Goal: Transaction & Acquisition: Purchase product/service

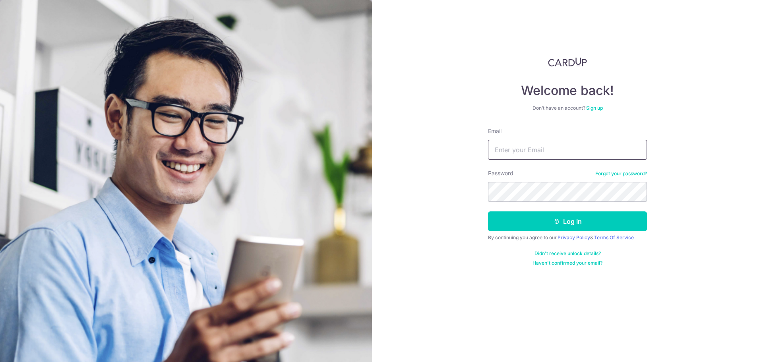
type input "[EMAIL_ADDRESS][DOMAIN_NAME]"
click at [488, 212] on button "Log in" at bounding box center [567, 222] width 159 height 20
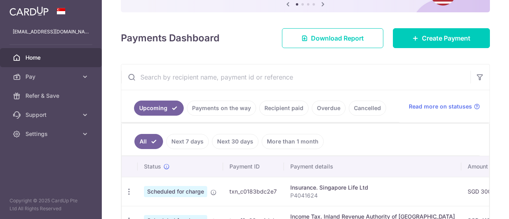
scroll to position [159, 0]
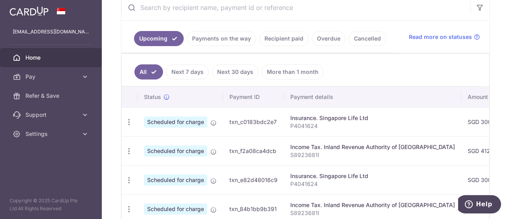
click at [282, 39] on link "Recipient paid" at bounding box center [283, 38] width 49 height 15
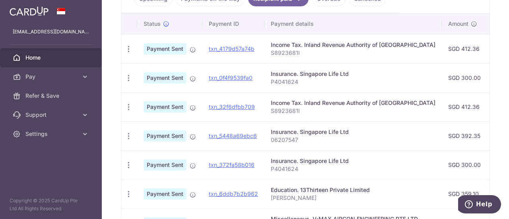
scroll to position [239, 0]
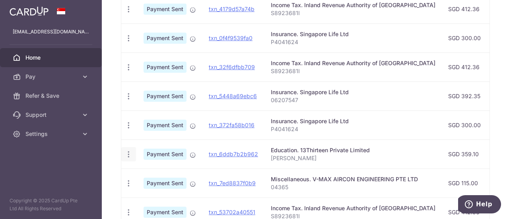
click at [128, 14] on icon "button" at bounding box center [128, 9] width 8 height 8
click at [128, 154] on icon "button" at bounding box center [128, 154] width 8 height 8
click at [132, 154] on div "PDF Receipt" at bounding box center [128, 154] width 15 height 15
click at [129, 14] on icon "button" at bounding box center [128, 9] width 8 height 8
click at [129, 153] on icon "button" at bounding box center [128, 154] width 8 height 8
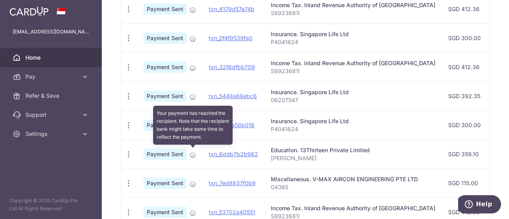
click at [191, 152] on icon at bounding box center [193, 155] width 6 height 6
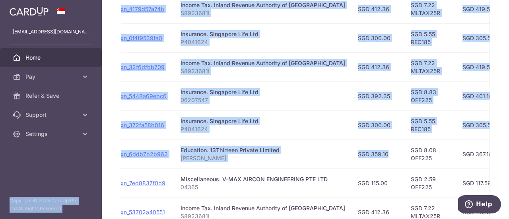
scroll to position [0, 0]
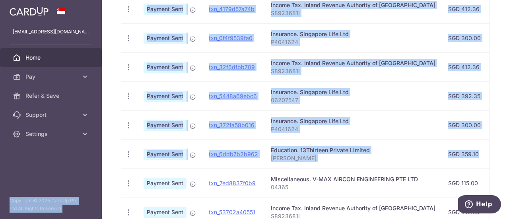
drag, startPoint x: 452, startPoint y: 155, endPoint x: 110, endPoint y: 140, distance: 342.3
click at [98, 145] on main "isaac77@gmail.com Home Pay Payments Recipients Cards Refer & Save Support FAQ C…" at bounding box center [254, 109] width 509 height 219
click at [442, 155] on td "SGD 359.10" at bounding box center [468, 154] width 53 height 29
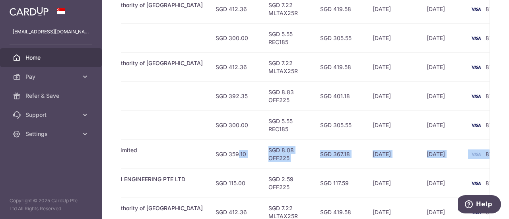
scroll to position [0, 249]
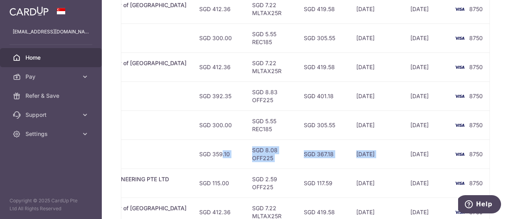
drag, startPoint x: 442, startPoint y: 153, endPoint x: 387, endPoint y: 142, distance: 56.3
click at [387, 142] on tr "PDF Receipt Payment Sent txn_6ddb7b2b962 Education. 13Thirteen Private Limited …" at bounding box center [190, 154] width 637 height 29
click at [350, 147] on td "24/06/2025" at bounding box center [377, 154] width 54 height 29
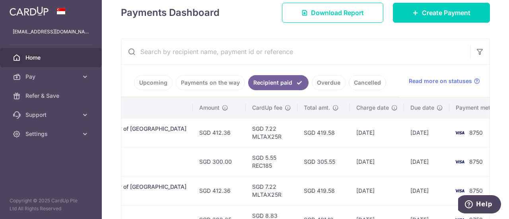
scroll to position [0, 0]
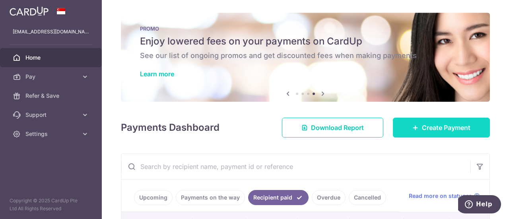
click at [412, 127] on icon at bounding box center [415, 127] width 6 height 6
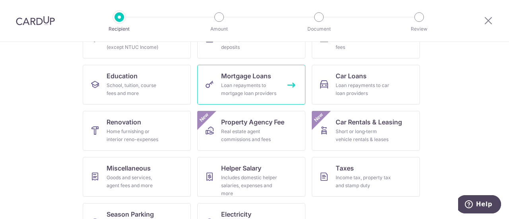
scroll to position [119, 0]
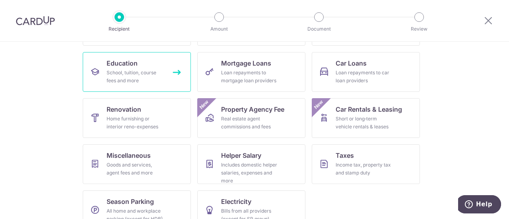
click at [144, 81] on div "School, tuition, course fees and more" at bounding box center [135, 77] width 57 height 16
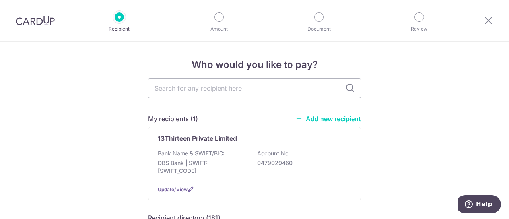
click at [196, 144] on div "13Thirteen Private Limited Bank Name & SWIFT/BIC: DBS Bank | SWIFT: [SWIFT_CODE…" at bounding box center [254, 164] width 213 height 74
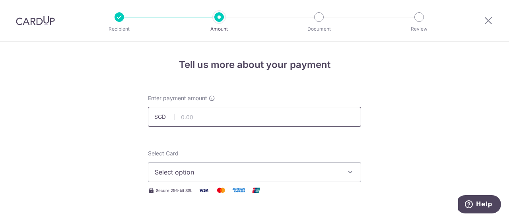
click at [202, 120] on input "text" at bounding box center [254, 117] width 213 height 20
type input "281.56"
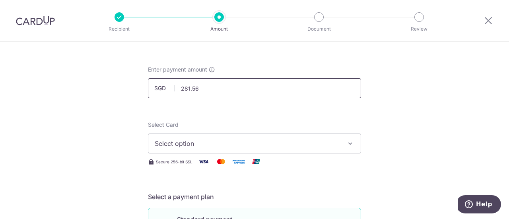
scroll to position [40, 0]
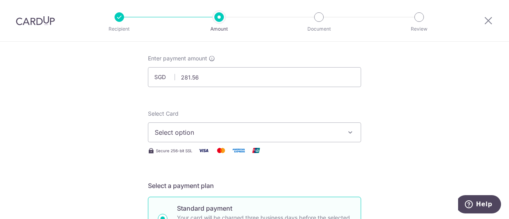
click at [265, 139] on button "Select option" at bounding box center [254, 132] width 213 height 20
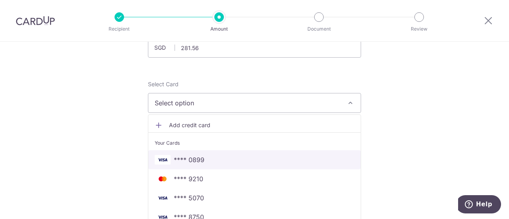
scroll to position [80, 0]
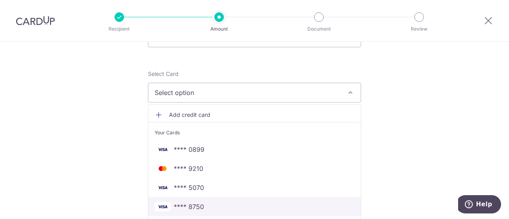
click at [203, 204] on span "**** 8750" at bounding box center [255, 207] width 200 height 10
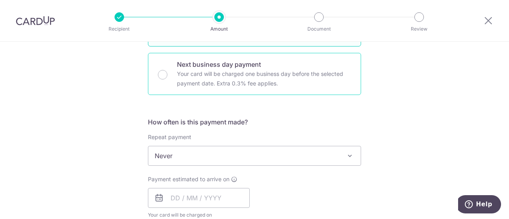
scroll to position [239, 0]
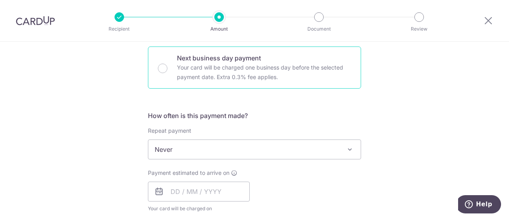
click at [194, 142] on span "Never" at bounding box center [254, 149] width 212 height 19
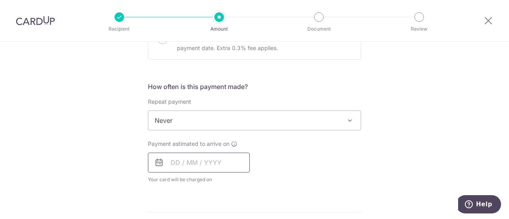
scroll to position [278, 0]
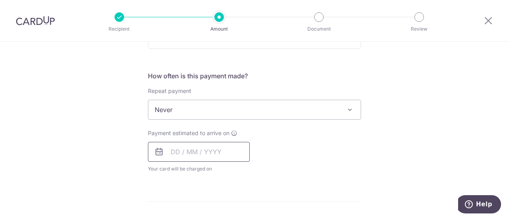
click at [183, 150] on input "text" at bounding box center [199, 152] width 102 height 20
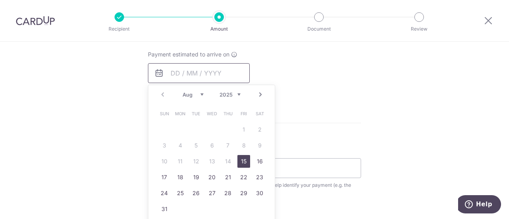
scroll to position [358, 0]
click at [239, 159] on link "15" at bounding box center [243, 160] width 13 height 13
type input "15/08/2025"
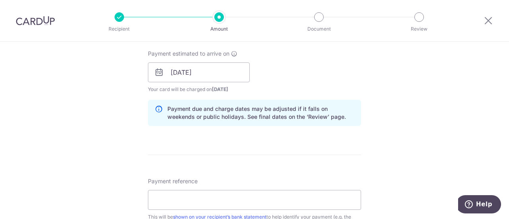
scroll to position [398, 0]
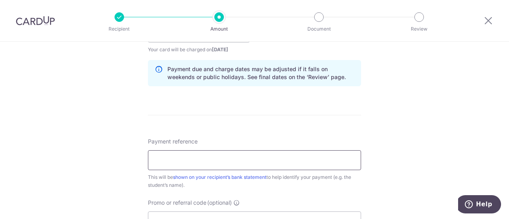
click at [212, 163] on input "Payment reference" at bounding box center [254, 160] width 213 height 20
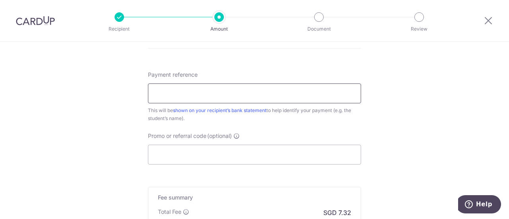
scroll to position [477, 0]
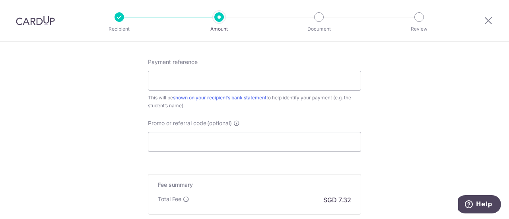
click at [285, 58] on div "Payment reference This will be shown on your recipient’s bank statement to help…" at bounding box center [254, 84] width 213 height 52
click at [229, 140] on input "Promo or referral code (optional)" at bounding box center [254, 142] width 213 height 20
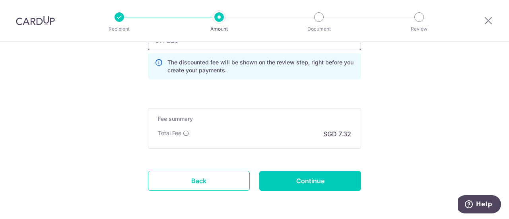
scroll to position [596, 0]
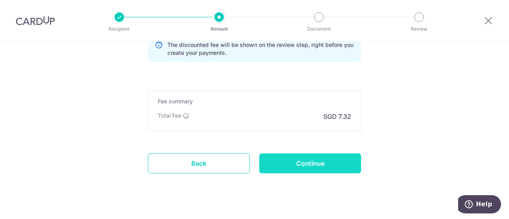
type input "OFF225"
click at [307, 163] on input "Continue" at bounding box center [310, 163] width 102 height 20
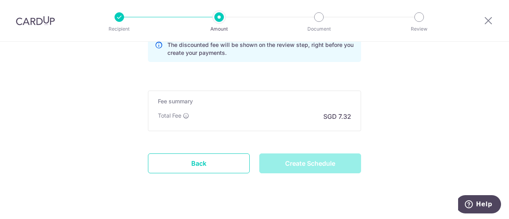
type input "Create Schedule"
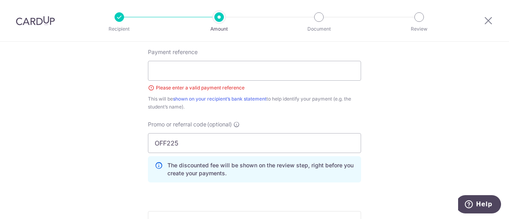
scroll to position [448, 0]
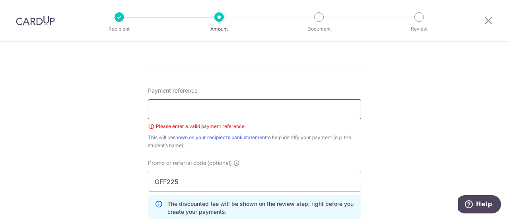
click at [216, 113] on input "Payment reference" at bounding box center [254, 109] width 213 height 20
type input "s"
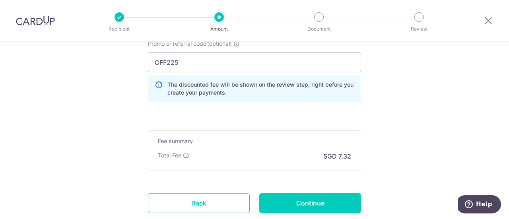
scroll to position [608, 0]
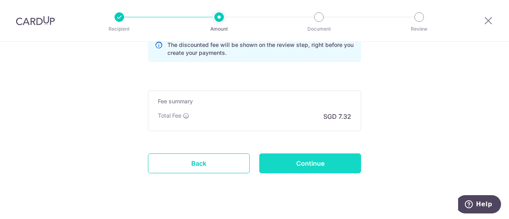
type input "[PERSON_NAME]"
click at [313, 155] on input "Continue" at bounding box center [310, 163] width 102 height 20
type input "Create Schedule"
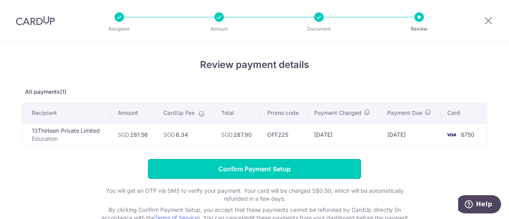
drag, startPoint x: 244, startPoint y: 163, endPoint x: 239, endPoint y: 122, distance: 42.0
click at [239, 122] on div "Review payment details All payments(1) Recipient Amount CardUp Fee Total Promo …" at bounding box center [254, 151] width 465 height 186
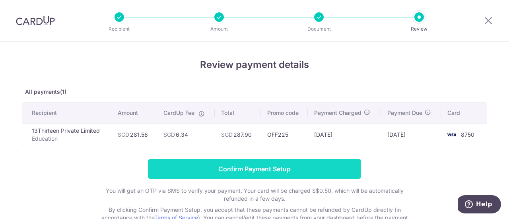
click at [235, 170] on input "Confirm Payment Setup" at bounding box center [254, 169] width 213 height 20
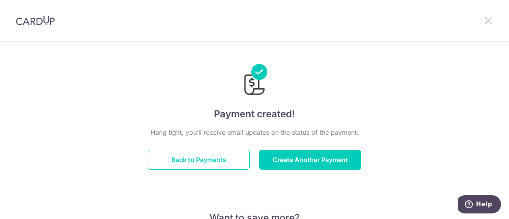
click at [486, 16] on icon at bounding box center [488, 21] width 10 height 10
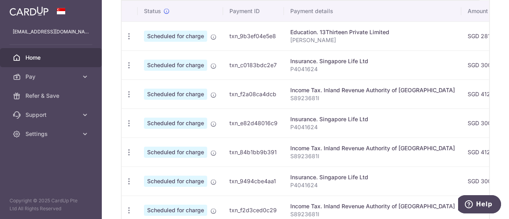
scroll to position [239, 0]
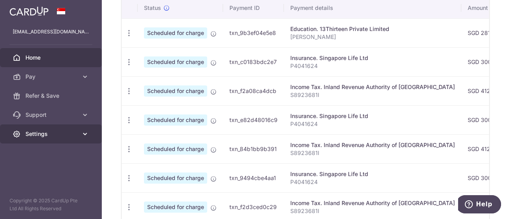
click at [64, 128] on link "Settings" at bounding box center [51, 133] width 102 height 19
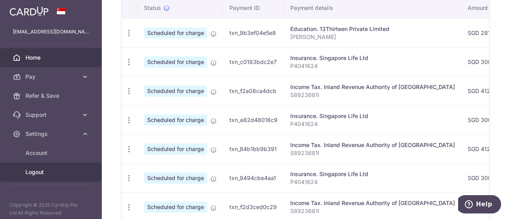
click at [41, 165] on link "Logout" at bounding box center [51, 172] width 102 height 19
